Goal: Check status: Check status

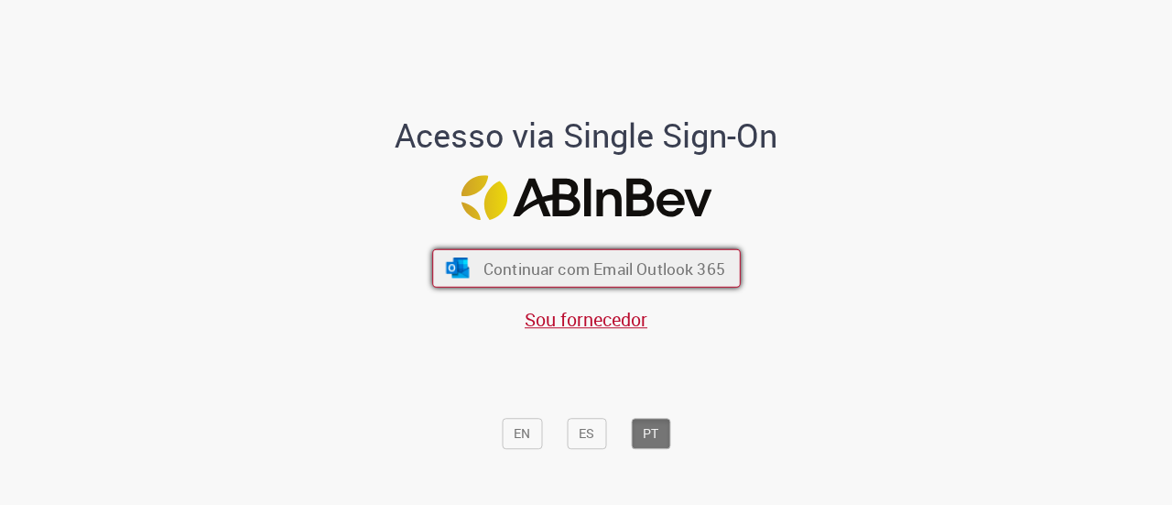
click at [557, 265] on span "Continuar com Email Outlook 365" at bounding box center [604, 267] width 242 height 21
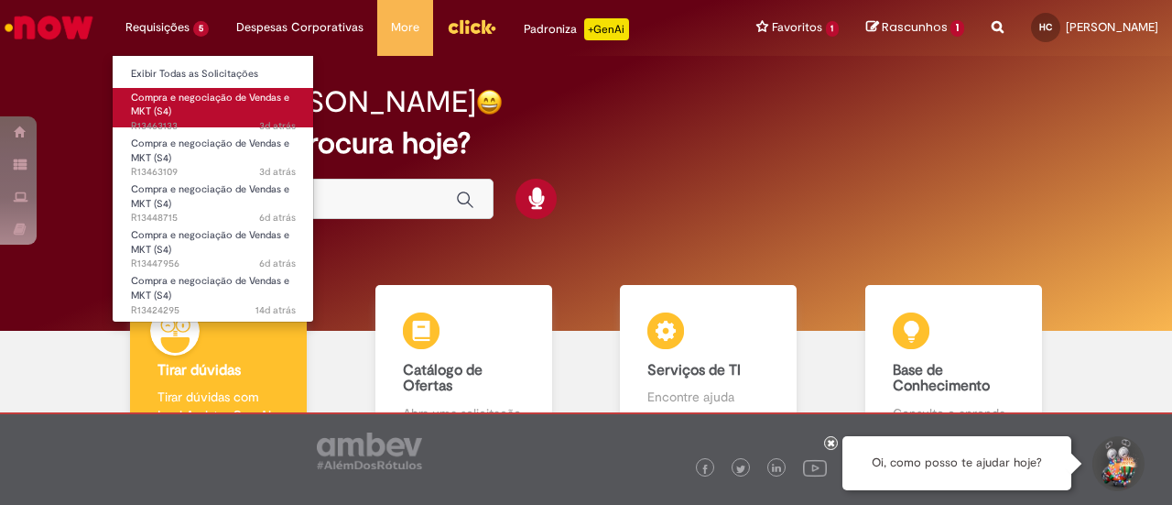
click at [221, 107] on link "Compra e negociação de Vendas e MKT (S4) 3d atrás 3 dias atrás R13463133" at bounding box center [213, 107] width 201 height 39
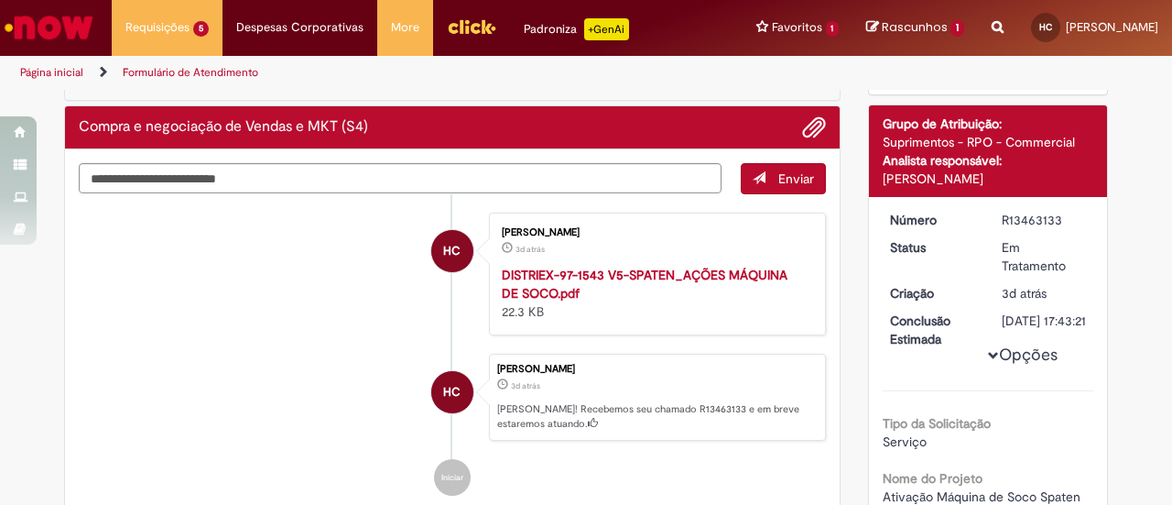
scroll to position [183, 0]
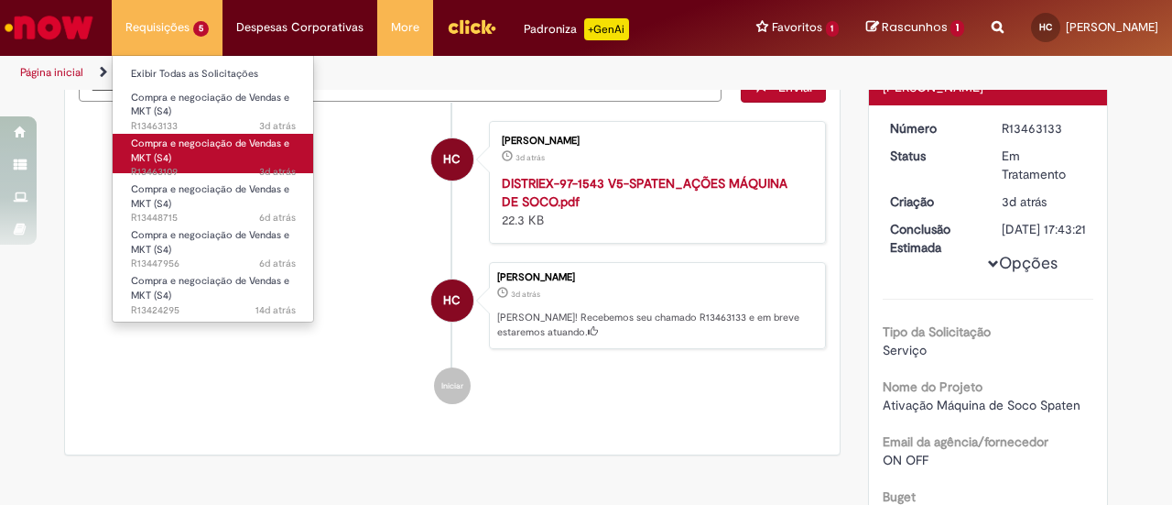
click at [229, 142] on span "Compra e negociação de Vendas e MKT (S4)" at bounding box center [210, 150] width 158 height 28
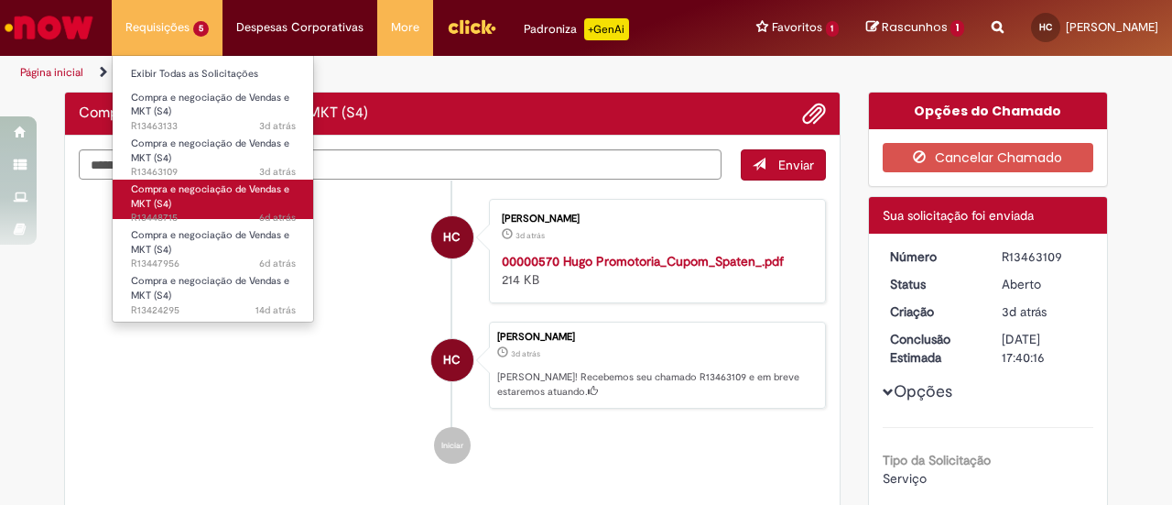
click at [219, 211] on span "6d atrás 6 dias atrás R13448715" at bounding box center [213, 218] width 165 height 15
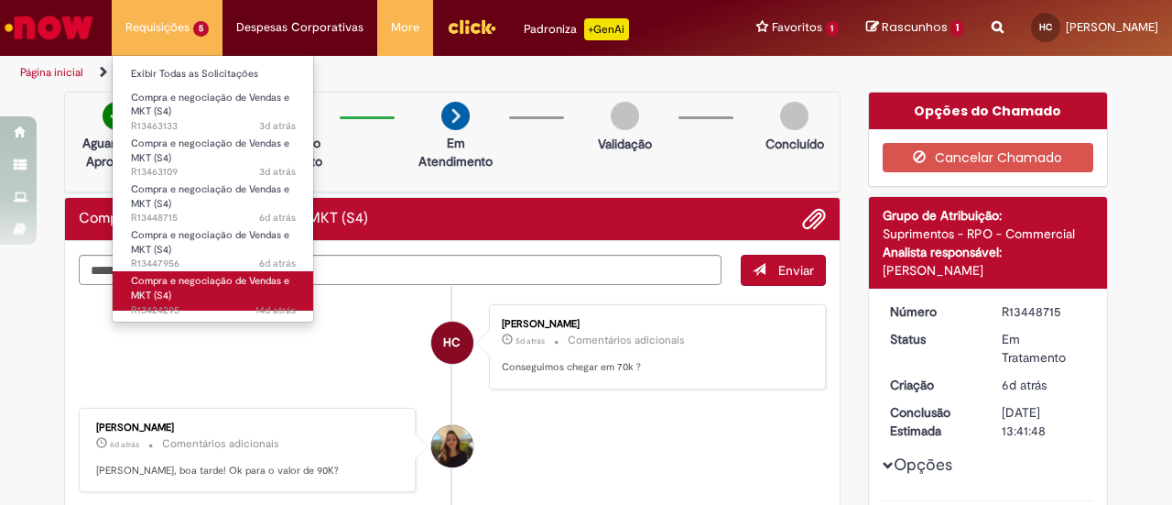
click at [252, 285] on span "Compra e negociação de Vendas e MKT (S4)" at bounding box center [210, 288] width 158 height 28
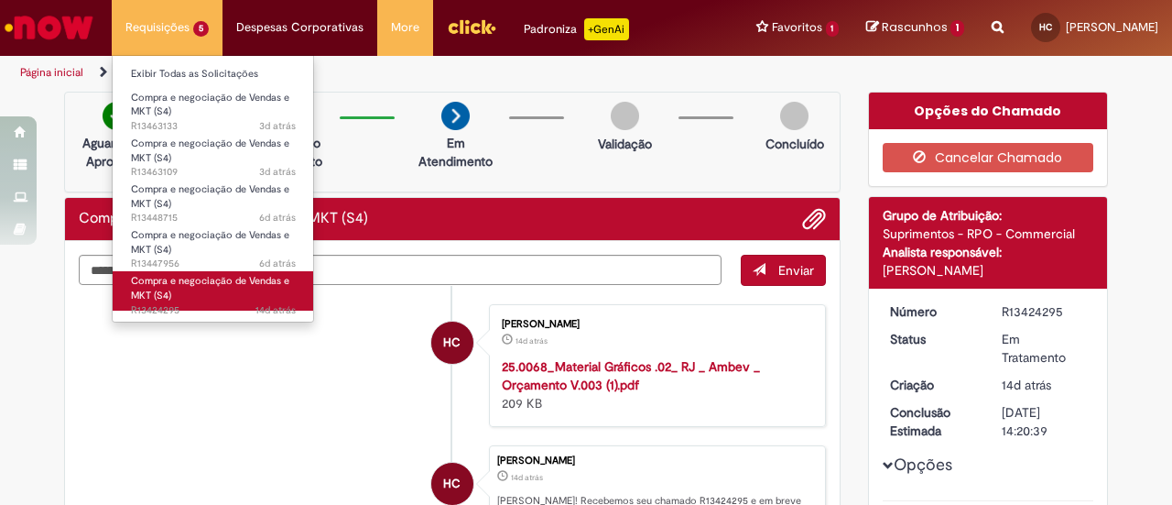
click at [238, 277] on span "Compra e negociação de Vendas e MKT (S4)" at bounding box center [210, 288] width 158 height 28
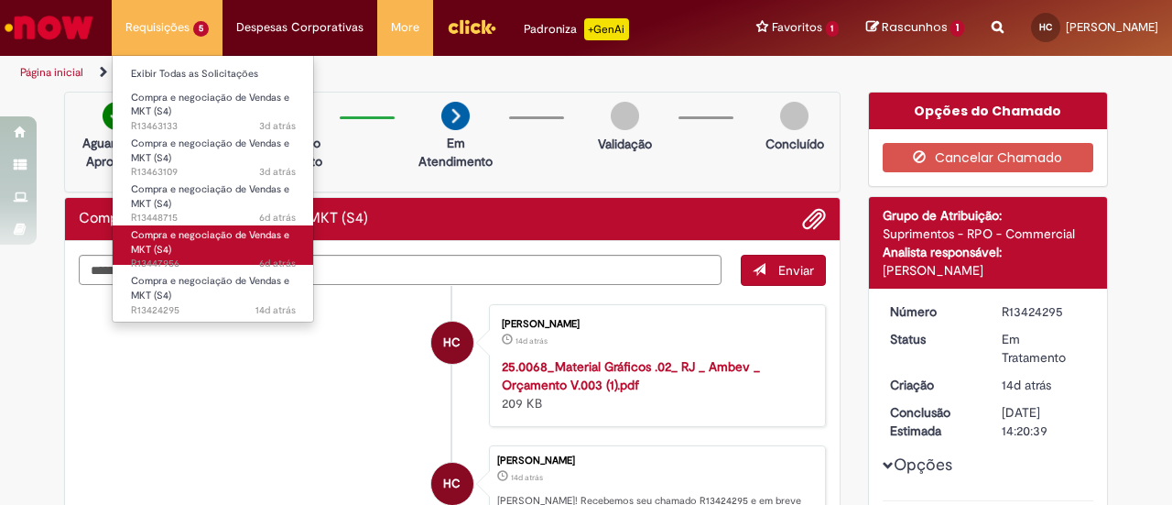
click at [213, 245] on link "Compra e negociação de Vendas e MKT (S4) 6d atrás 6 dias atrás R13447956" at bounding box center [213, 244] width 201 height 39
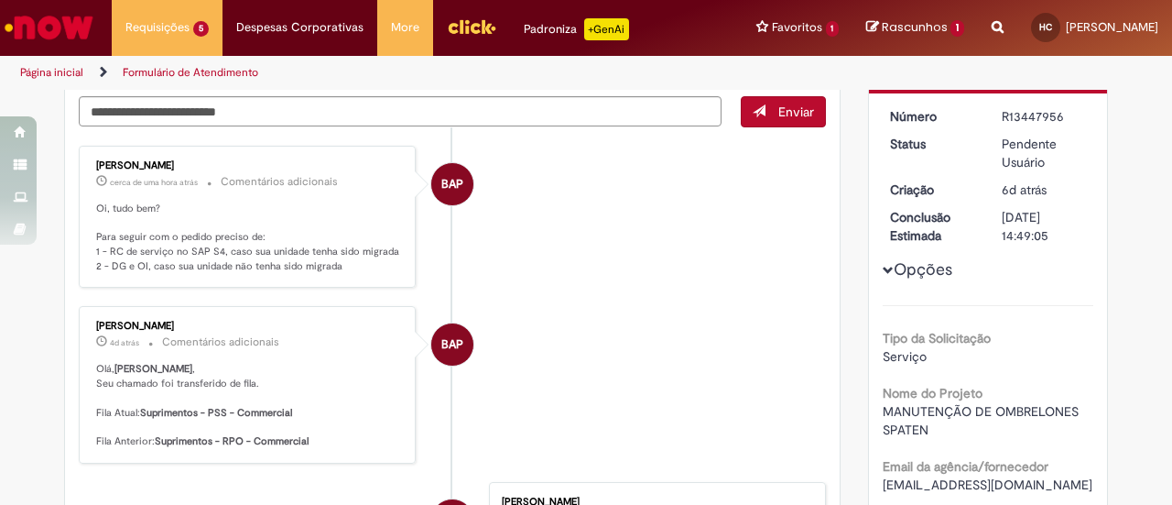
scroll to position [141, 0]
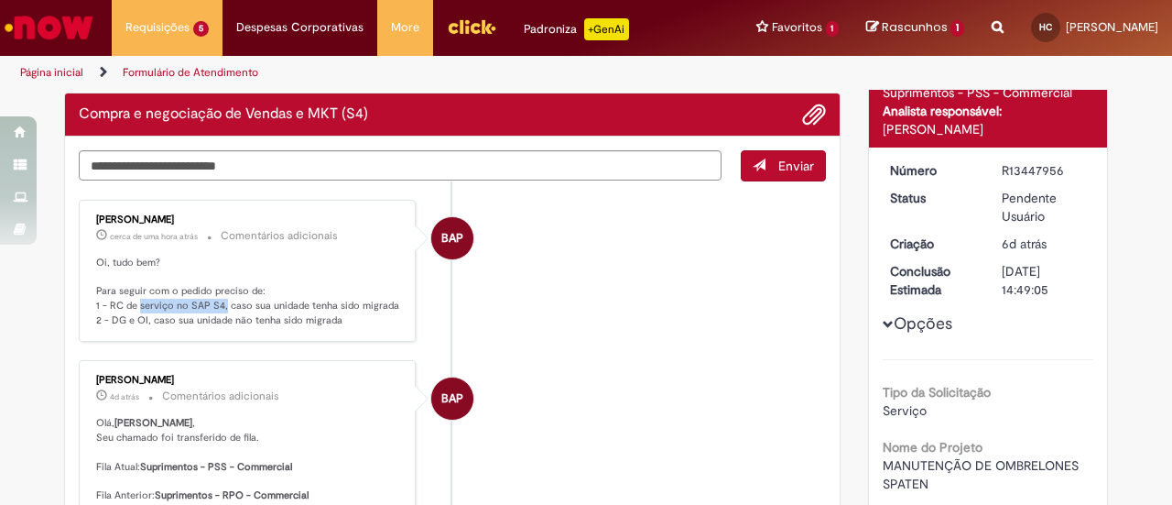
drag, startPoint x: 130, startPoint y: 297, endPoint x: 231, endPoint y: 301, distance: 100.8
click at [229, 301] on p "Oi, tudo bem? Para seguir com o pedido preciso de: 1 - RC de serviço no SAP S4,…" at bounding box center [248, 292] width 305 height 72
click at [232, 302] on p "Oi, tudo bem? Para seguir com o pedido preciso de: 1 - RC de serviço no SAP S4,…" at bounding box center [248, 292] width 305 height 72
drag, startPoint x: 147, startPoint y: 309, endPoint x: 346, endPoint y: 301, distance: 199.8
click at [346, 301] on p "Oi, tudo bem? Para seguir com o pedido preciso de: 1 - RC de serviço no SAP S4,…" at bounding box center [248, 292] width 305 height 72
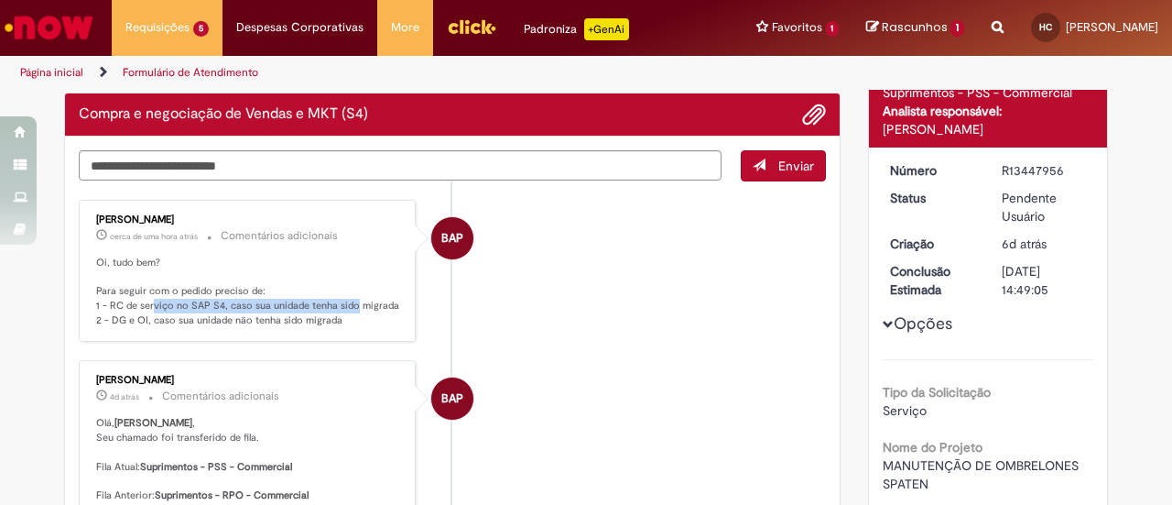
click at [346, 301] on p "Oi, tudo bem? Para seguir com o pedido preciso de: 1 - RC de serviço no SAP S4,…" at bounding box center [248, 292] width 305 height 72
click at [295, 300] on p "Oi, tudo bem? Para seguir com o pedido preciso de: 1 - RC de serviço no SAP S4,…" at bounding box center [248, 292] width 305 height 72
drag, startPoint x: 124, startPoint y: 321, endPoint x: 303, endPoint y: 305, distance: 180.3
click at [303, 305] on p "Oi, tudo bem? Para seguir com o pedido preciso de: 1 - RC de serviço no SAP S4,…" at bounding box center [248, 292] width 305 height 72
click at [304, 305] on p "Oi, tudo bem? Para seguir com o pedido preciso de: 1 - RC de serviço no SAP S4,…" at bounding box center [248, 292] width 305 height 72
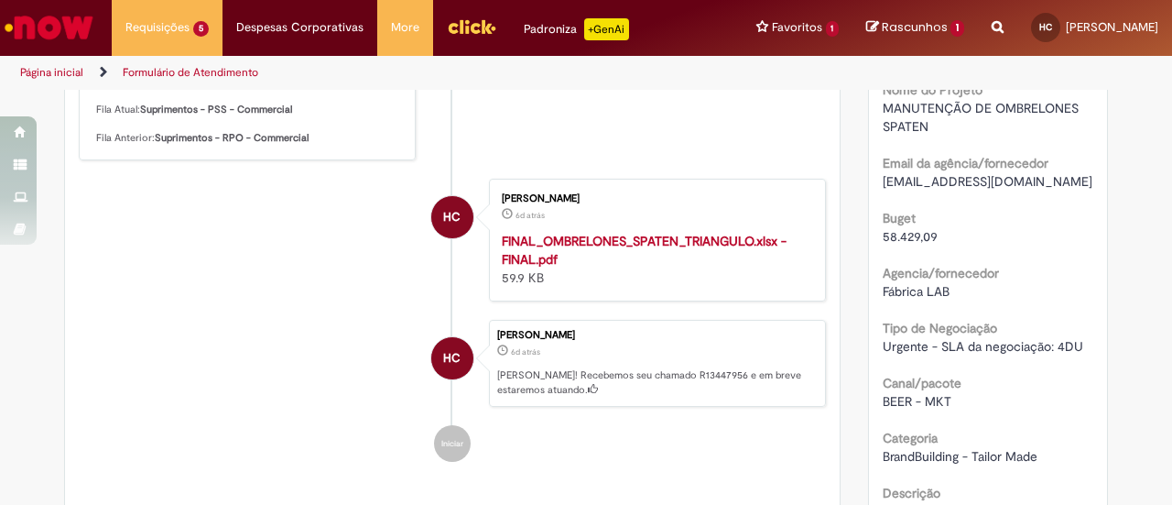
scroll to position [458, 0]
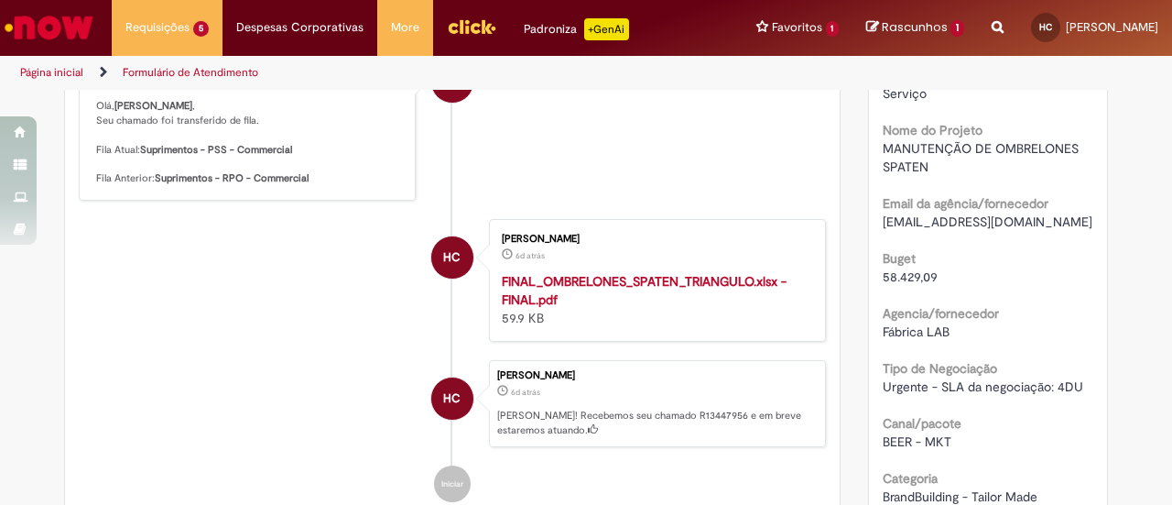
click at [912, 277] on span "58.429,09" at bounding box center [910, 276] width 55 height 16
click at [911, 276] on span "58.429,09" at bounding box center [910, 276] width 55 height 16
click at [883, 279] on span "58.429,09" at bounding box center [910, 276] width 55 height 16
click at [871, 283] on div "Número R13447956 Status Pendente Usuário Criação 6d atrás 6 dias atrás Conclusã…" at bounding box center [988, 237] width 239 height 812
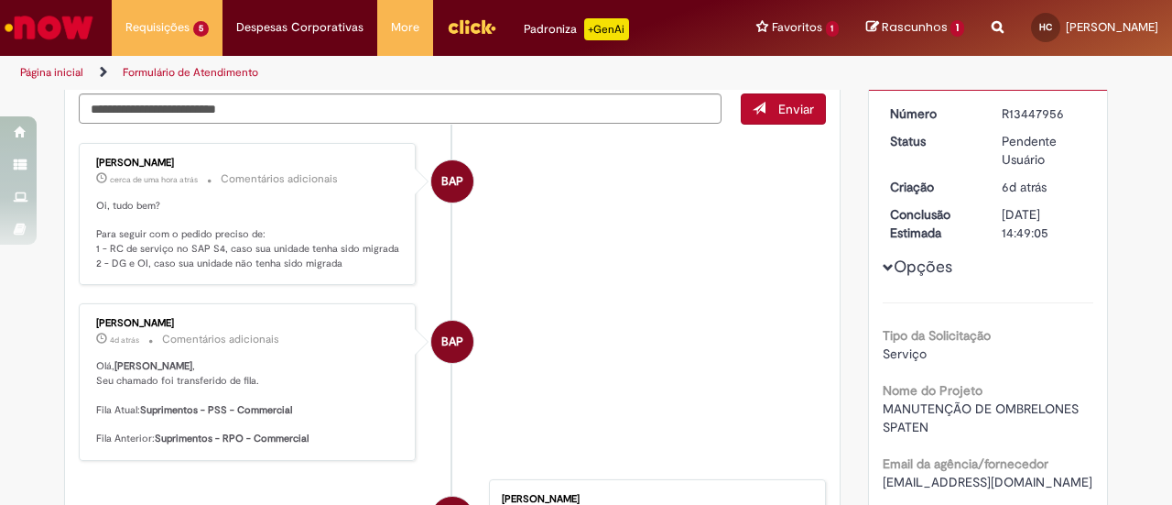
scroll to position [92, 0]
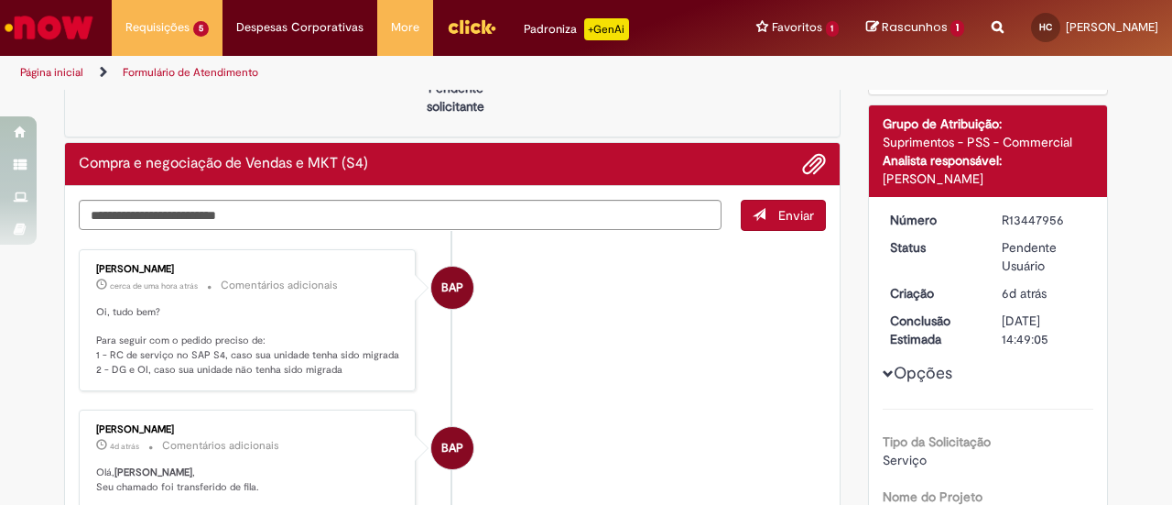
click at [1039, 212] on div "R13447956" at bounding box center [1044, 220] width 85 height 18
click at [1039, 211] on div "R13447956" at bounding box center [1044, 220] width 85 height 18
copy div "R13447956"
